Goal: Task Accomplishment & Management: Manage account settings

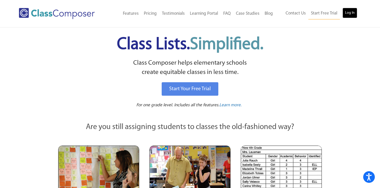
click at [350, 13] on link "Log In" at bounding box center [350, 13] width 15 height 10
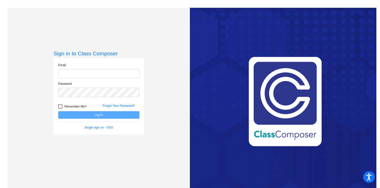
type input "[PERSON_NAME][EMAIL_ADDRESS][PERSON_NAME][DOMAIN_NAME]"
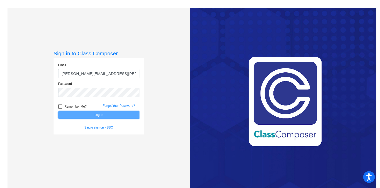
click at [109, 116] on button "Log In" at bounding box center [98, 115] width 81 height 8
